Goal: Information Seeking & Learning: Learn about a topic

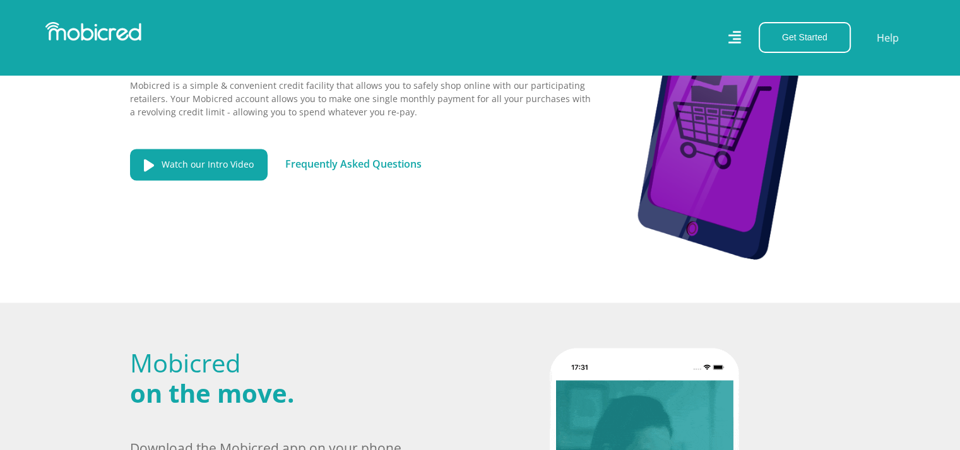
click at [371, 157] on link "Frequently Asked Questions" at bounding box center [353, 164] width 136 height 14
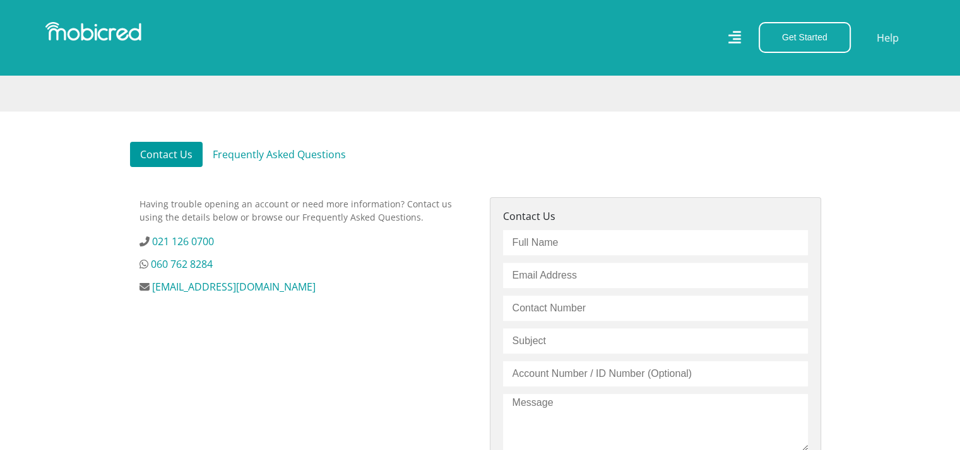
scroll to position [315, 0]
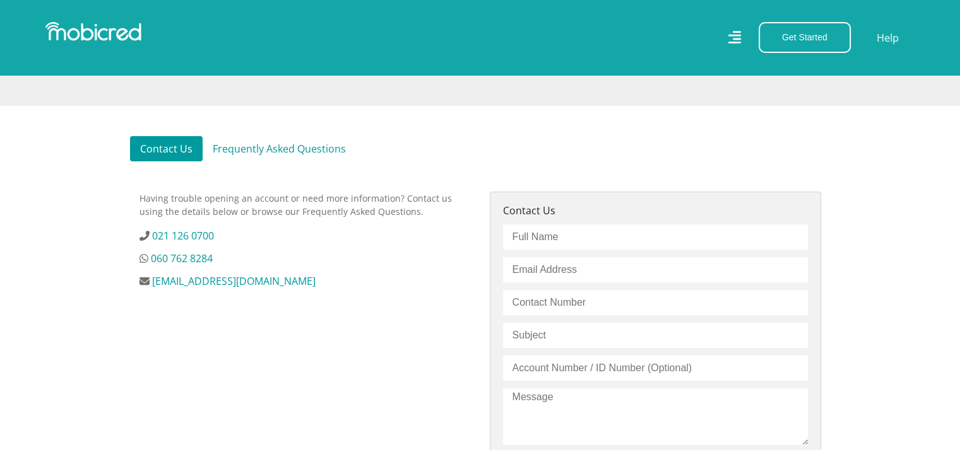
click at [313, 150] on link "Frequently Asked Questions" at bounding box center [279, 148] width 153 height 25
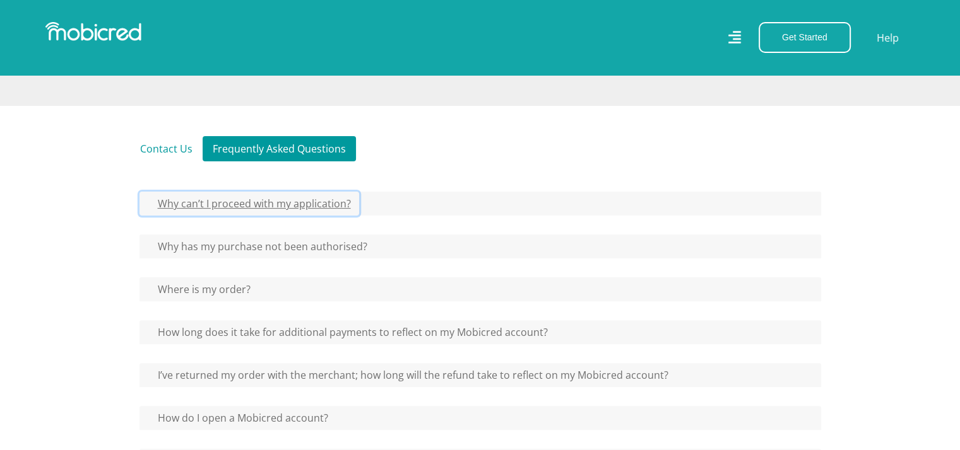
click at [300, 204] on button "Why can’t I proceed with my application?" at bounding box center [249, 204] width 220 height 24
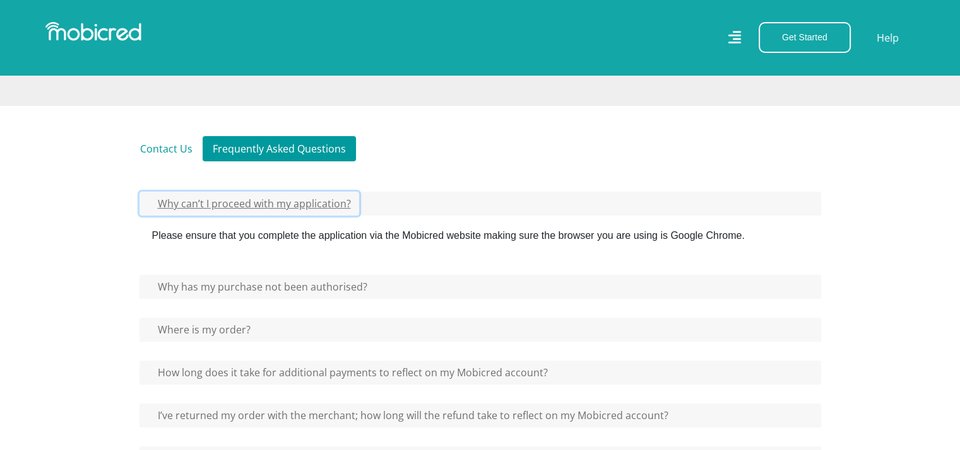
click at [300, 204] on button "Why can’t I proceed with my application?" at bounding box center [249, 204] width 220 height 24
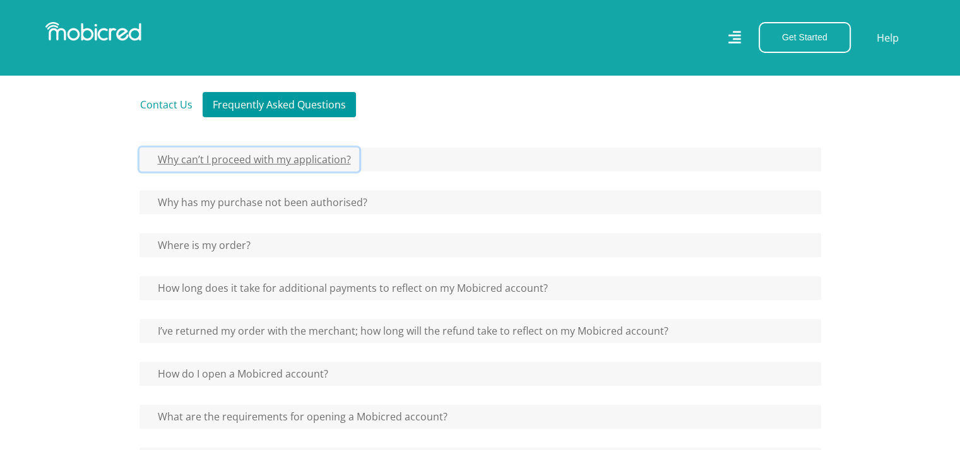
scroll to position [379, 0]
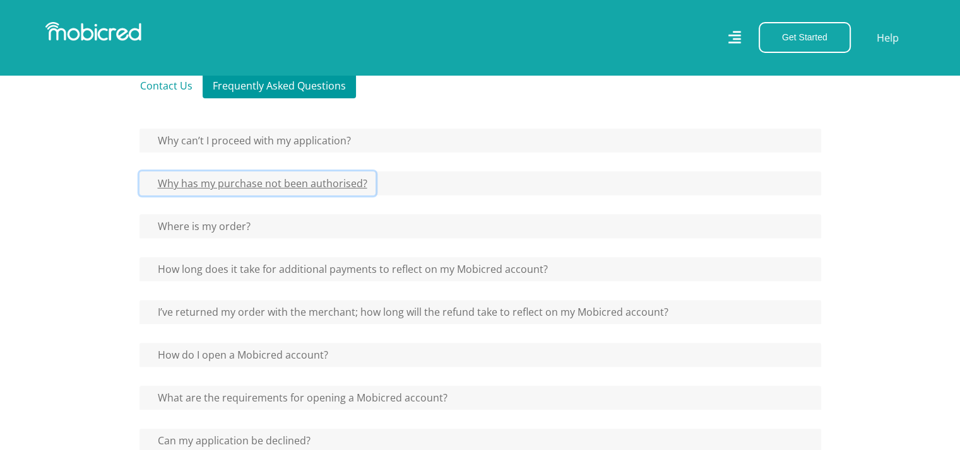
click at [287, 184] on button "Why has my purchase not been authorised?" at bounding box center [257, 184] width 236 height 24
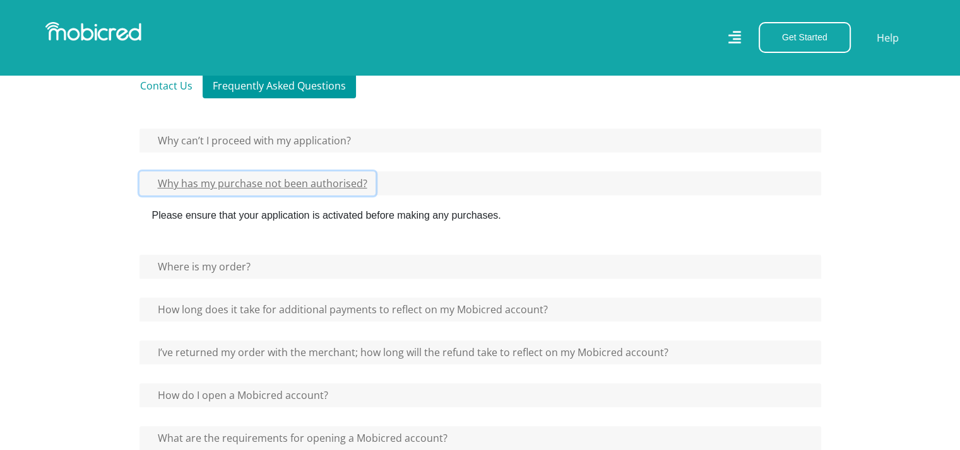
click at [287, 184] on button "Why has my purchase not been authorised?" at bounding box center [257, 184] width 236 height 24
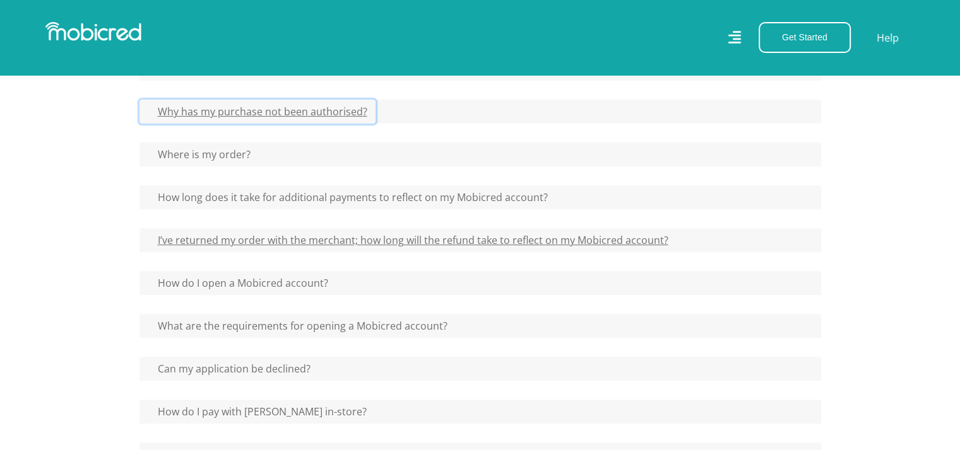
scroll to position [505, 0]
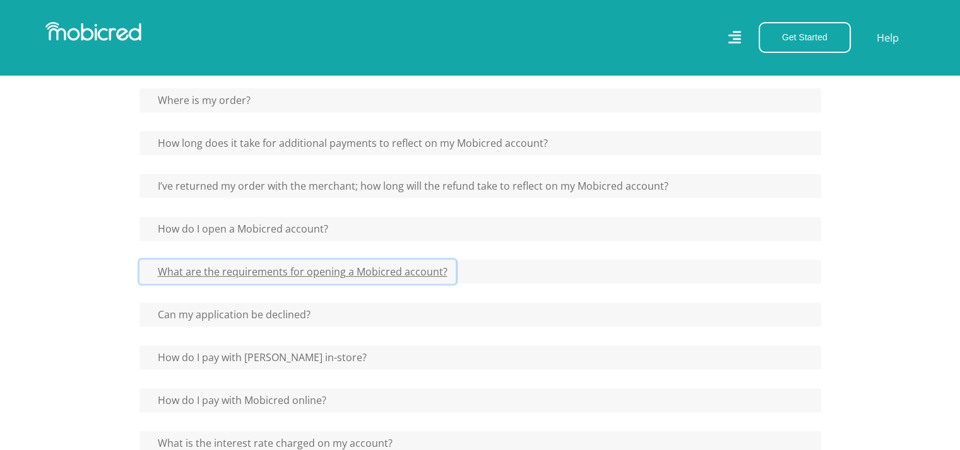
click at [198, 271] on button "What are the requirements for opening a Mobicred account?" at bounding box center [297, 272] width 316 height 24
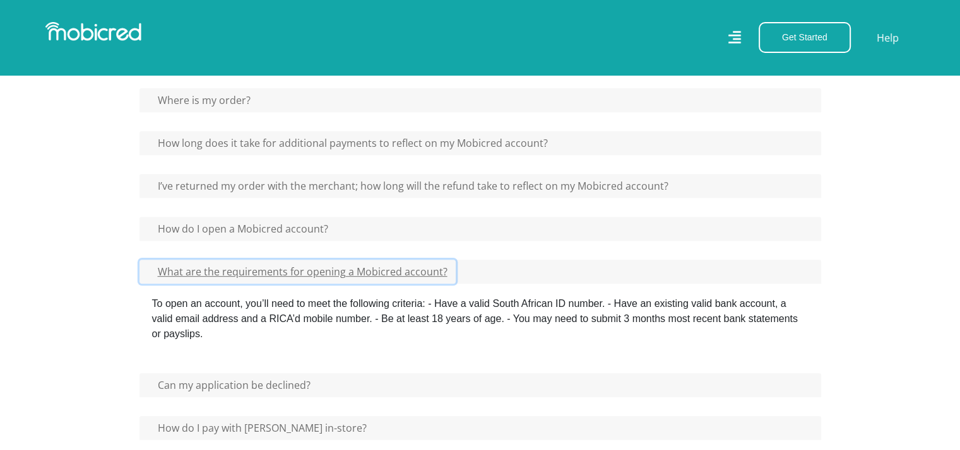
click at [198, 269] on button "What are the requirements for opening a Mobicred account?" at bounding box center [297, 272] width 316 height 24
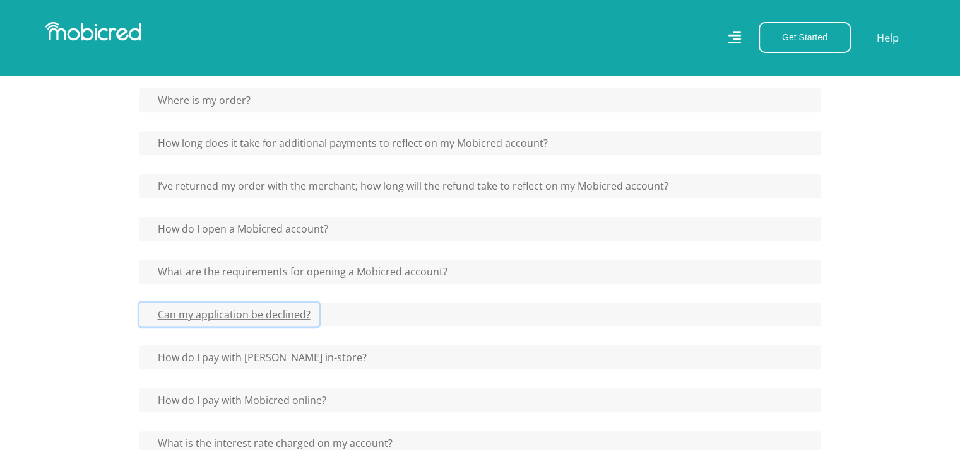
click at [200, 315] on button "Can my application be declined?" at bounding box center [228, 315] width 179 height 24
